Goal: Information Seeking & Learning: Learn about a topic

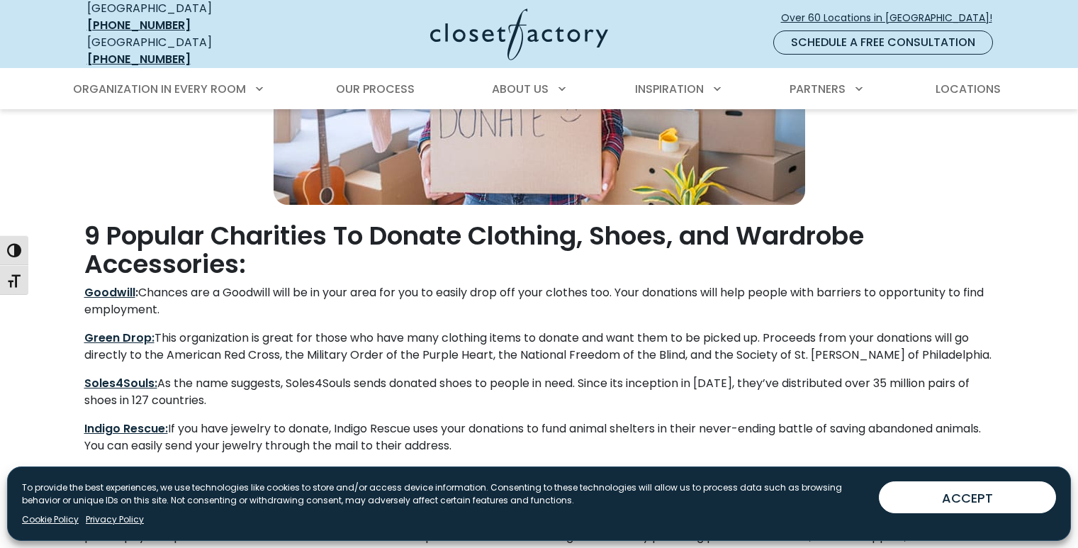
scroll to position [629, 0]
click at [466, 285] on p "Goodwill : Chances are a Goodwill will be in your area for you to easily drop o…" at bounding box center [539, 302] width 910 height 34
click at [134, 330] on strong "Green Drop:" at bounding box center [119, 338] width 70 height 16
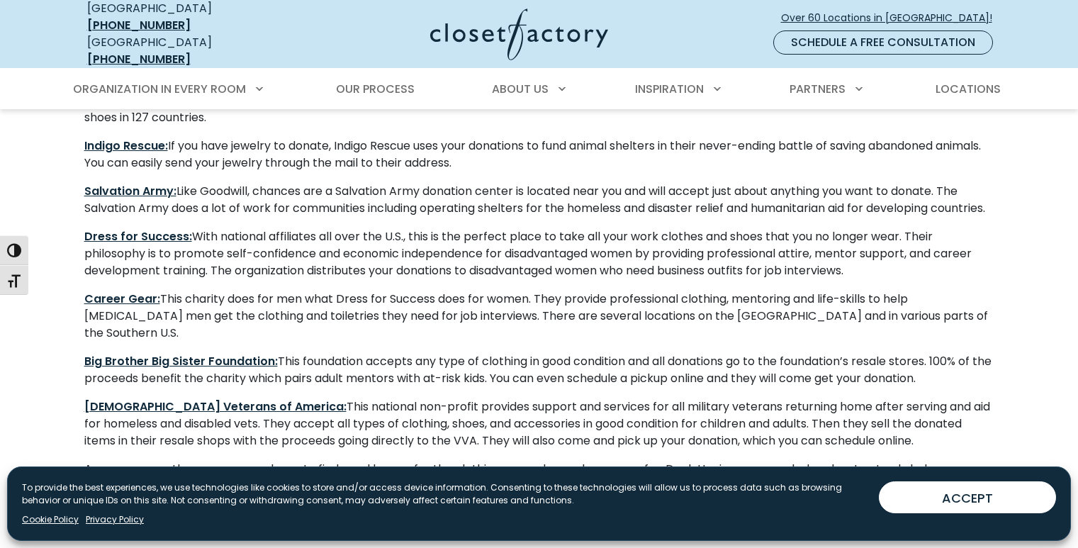
scroll to position [984, 0]
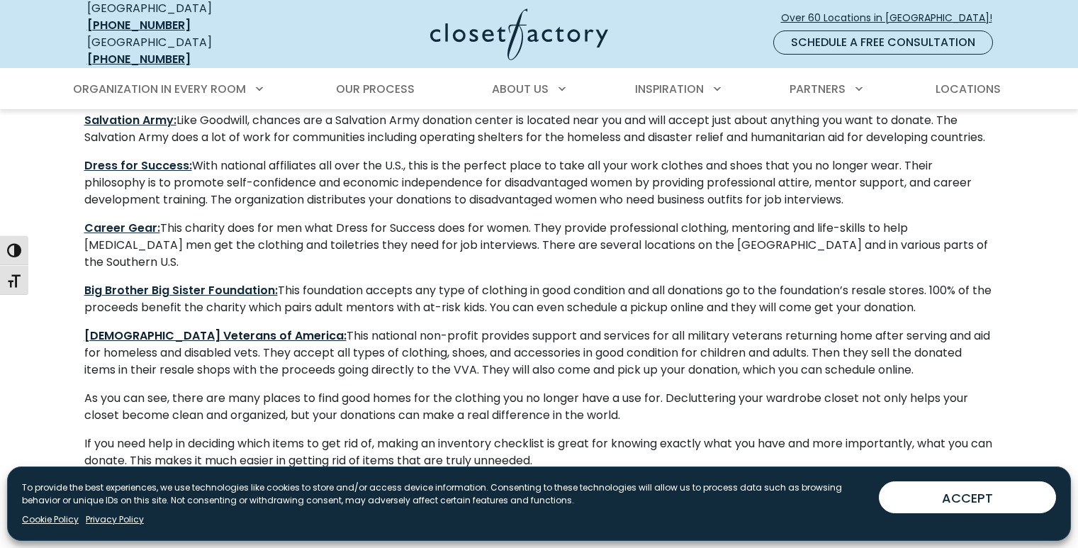
click at [167, 327] on strong "[DEMOGRAPHIC_DATA] Veterans of America:" at bounding box center [215, 335] width 262 height 16
click at [171, 170] on strong "Dress for Success:" at bounding box center [138, 165] width 108 height 16
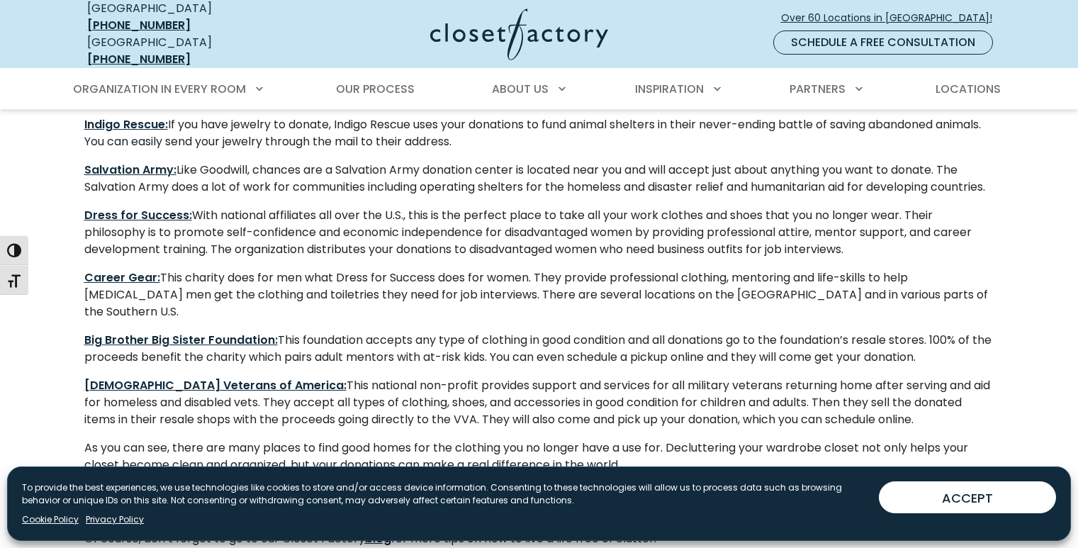
scroll to position [984, 0]
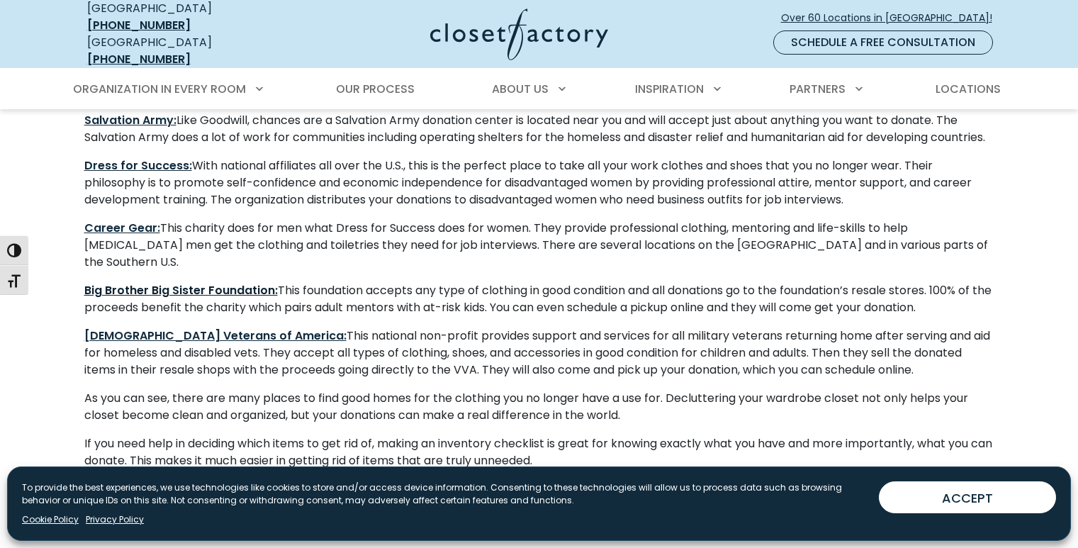
drag, startPoint x: 219, startPoint y: 289, endPoint x: 174, endPoint y: 283, distance: 45.1
